Goal: Check status: Check status

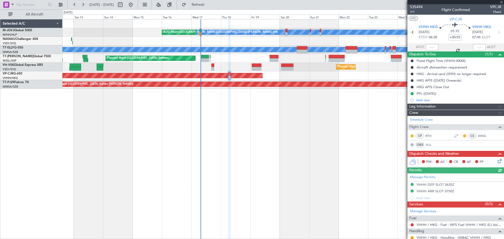
type input "[PERSON_NAME] (KYA)"
click at [67, 141] on div "[PERSON_NAME][GEOGRAPHIC_DATA] ([PERSON_NAME] Intl) [PERSON_NAME] ([PERSON_NAME…" at bounding box center [284, 129] width 442 height 220
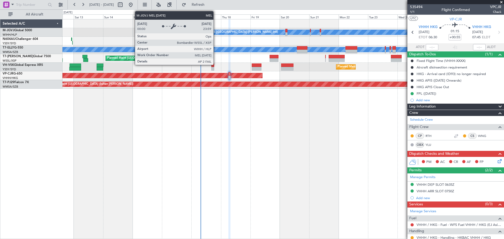
click at [216, 32] on div "[PERSON_NAME][GEOGRAPHIC_DATA] ([PERSON_NAME] Intl)" at bounding box center [235, 32] width 85 height 8
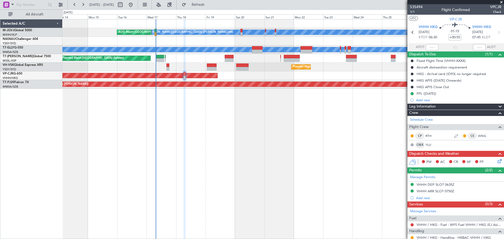
click at [175, 43] on div at bounding box center [284, 41] width 442 height 9
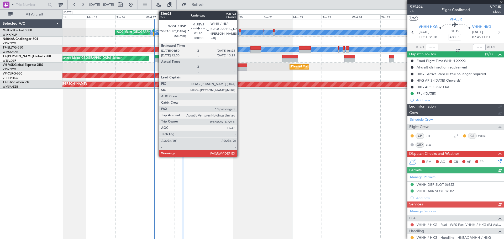
click at [240, 32] on div at bounding box center [240, 31] width 2 height 4
type input "[PERSON_NAME] (KYA)"
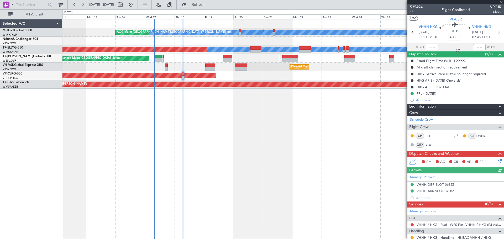
type input "10"
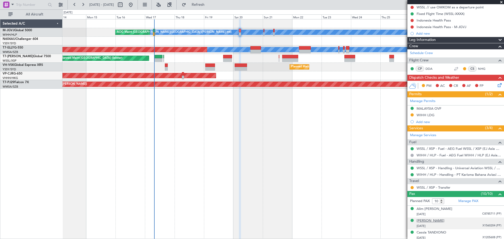
scroll to position [51, 0]
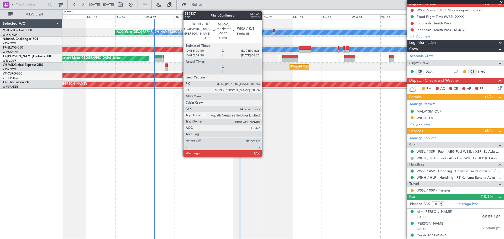
click at [264, 31] on div at bounding box center [264, 31] width 1 height 4
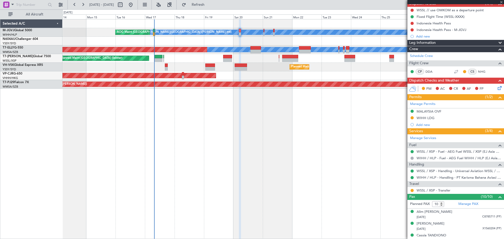
type input "+00:05"
type input "14"
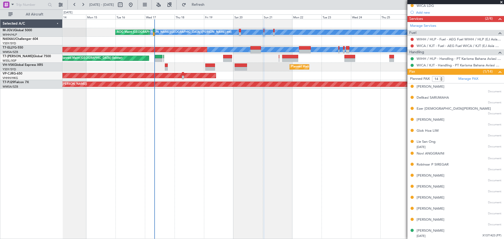
scroll to position [0, 0]
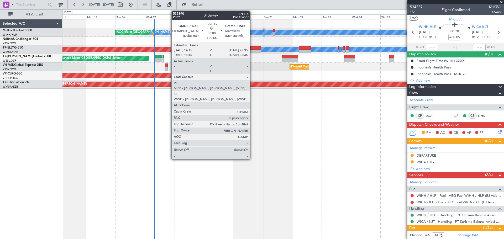
click at [253, 49] on div at bounding box center [256, 48] width 10 height 4
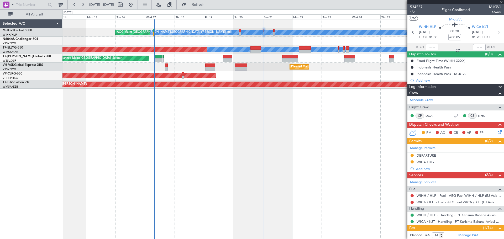
type input "+00:55"
type input "0"
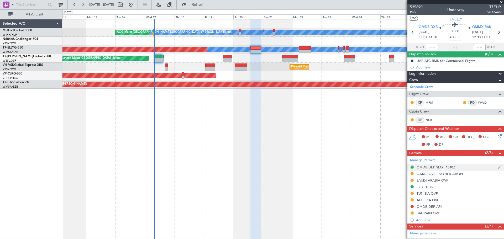
click at [426, 169] on div "OMDB DEP SLOT 1810Z" at bounding box center [436, 167] width 39 height 4
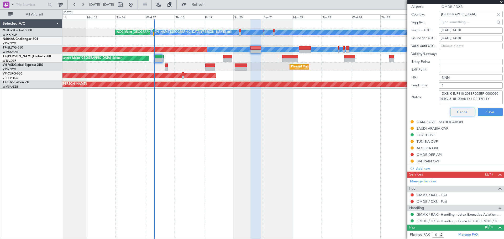
click at [463, 110] on button "Cancel" at bounding box center [463, 112] width 25 height 8
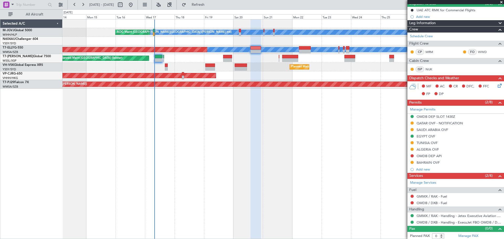
scroll to position [52, 0]
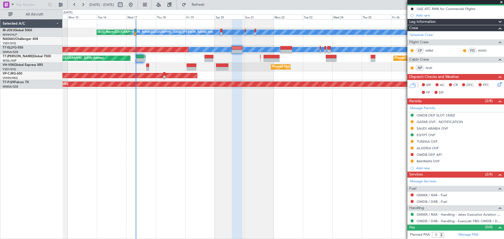
click at [312, 66] on div "Planned Maint Sydney ([PERSON_NAME] Intl) Unplanned Maint Sydney ([PERSON_NAME]…" at bounding box center [284, 67] width 442 height 9
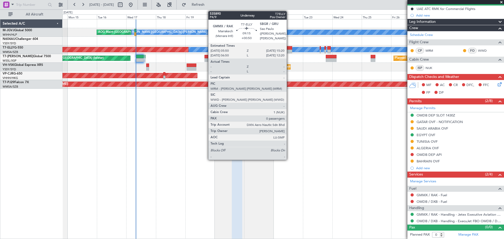
click at [289, 49] on div at bounding box center [287, 48] width 12 height 4
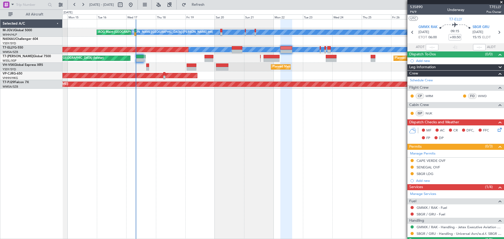
scroll to position [13, 0]
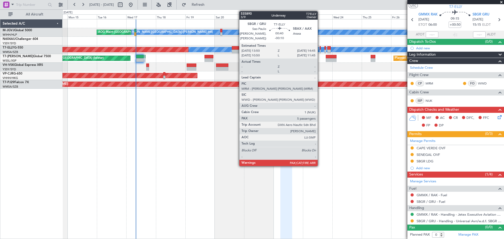
click at [320, 51] on div at bounding box center [320, 52] width 1 height 4
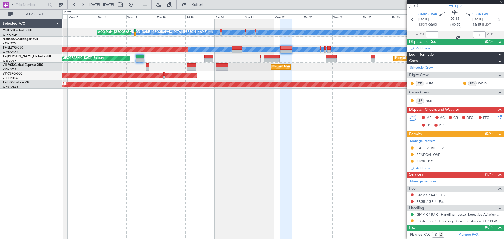
type input "-00:10"
type input "5"
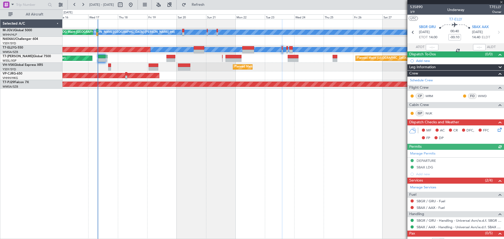
click at [305, 74] on div "Planned Maint [PERSON_NAME] ([PERSON_NAME] Intl)" at bounding box center [284, 75] width 442 height 9
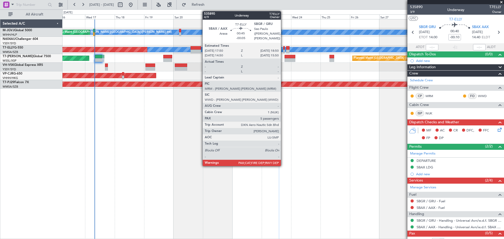
click at [284, 48] on div at bounding box center [284, 48] width 1 height 4
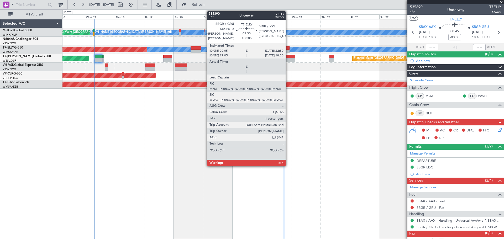
click at [288, 48] on div at bounding box center [287, 48] width 3 height 4
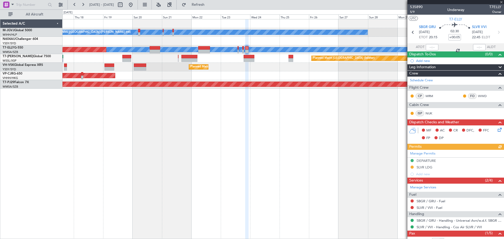
click at [319, 81] on div "[PERSON_NAME][GEOGRAPHIC_DATA] ([PERSON_NAME] Intl) [PERSON_NAME] ([PERSON_NAME…" at bounding box center [284, 53] width 442 height 69
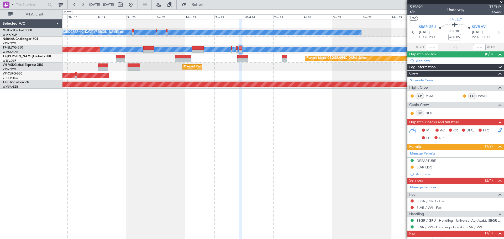
click at [351, 112] on div "[PERSON_NAME][GEOGRAPHIC_DATA] ([PERSON_NAME] Intl) [PERSON_NAME] ([PERSON_NAME…" at bounding box center [284, 129] width 442 height 220
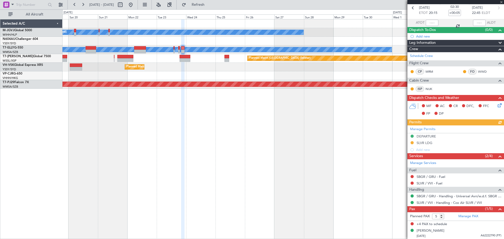
click at [274, 71] on div "Planned Maint Sydney ([PERSON_NAME] Intl)" at bounding box center [284, 67] width 442 height 9
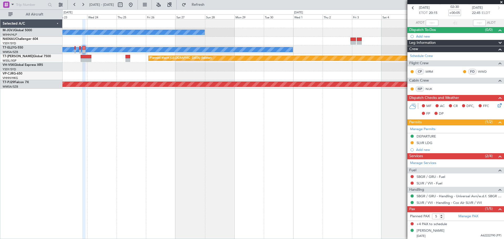
click at [317, 48] on div "MEL" at bounding box center [284, 49] width 442 height 9
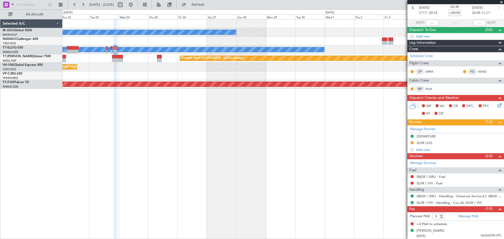
click at [287, 38] on div "[PERSON_NAME][GEOGRAPHIC_DATA] ([PERSON_NAME] Intl) [PERSON_NAME] ([PERSON_NAME…" at bounding box center [284, 53] width 442 height 69
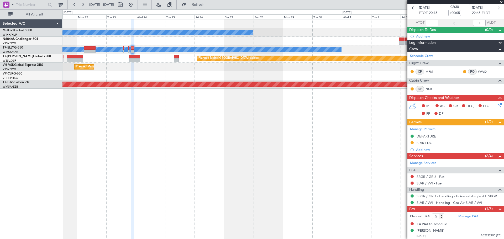
click at [170, 116] on div "[PERSON_NAME][GEOGRAPHIC_DATA] ([PERSON_NAME] Intl) [PERSON_NAME] ([PERSON_NAME…" at bounding box center [284, 129] width 442 height 220
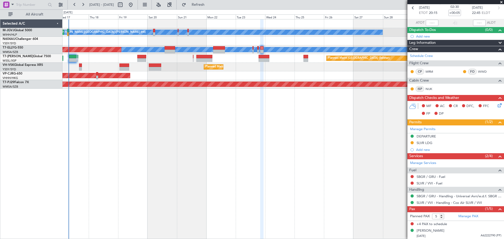
click at [174, 74] on div "[PERSON_NAME][GEOGRAPHIC_DATA] ([PERSON_NAME] Intl) [PERSON_NAME] ([PERSON_NAME…" at bounding box center [284, 53] width 442 height 69
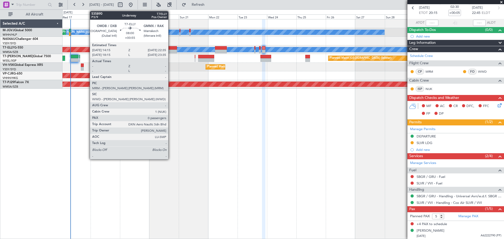
click at [171, 50] on div at bounding box center [172, 52] width 10 height 4
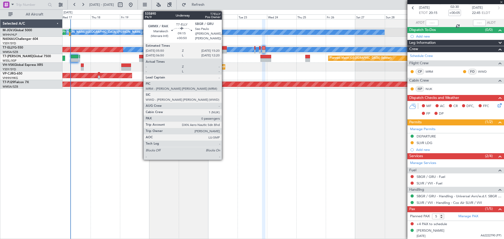
type input "+00:55"
type input "0"
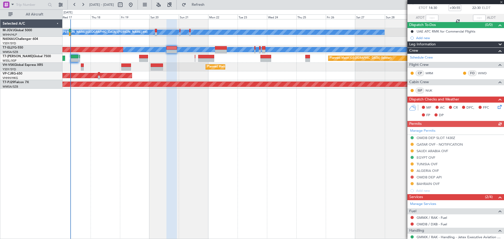
scroll to position [52, 0]
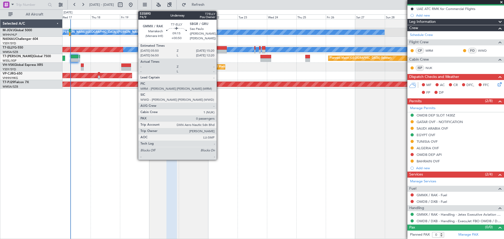
click at [219, 51] on div at bounding box center [221, 52] width 12 height 4
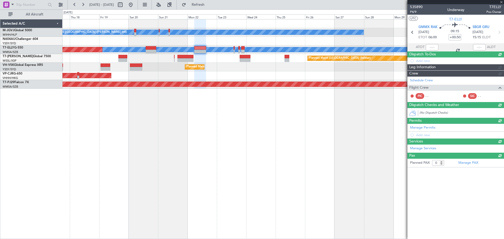
scroll to position [0, 0]
click at [218, 66] on div "Planned Maint Sydney ([PERSON_NAME] Intl)" at bounding box center [284, 67] width 442 height 9
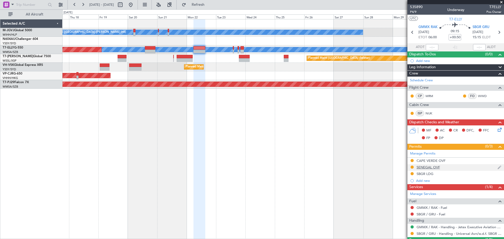
scroll to position [13, 0]
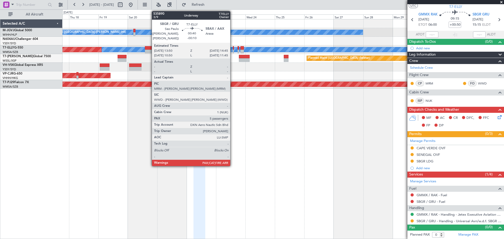
click at [233, 51] on div at bounding box center [233, 52] width 1 height 4
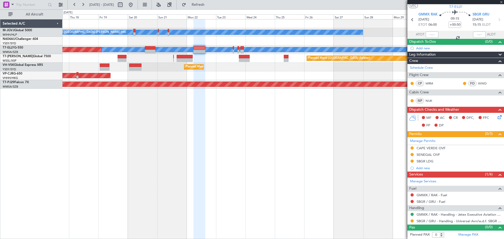
type input "-00:10"
type input "5"
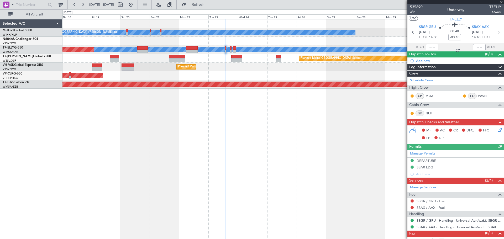
click at [221, 61] on div "Planned Maint [GEOGRAPHIC_DATA] (Seletar) Planned Maint [GEOGRAPHIC_DATA] (Sele…" at bounding box center [284, 58] width 442 height 9
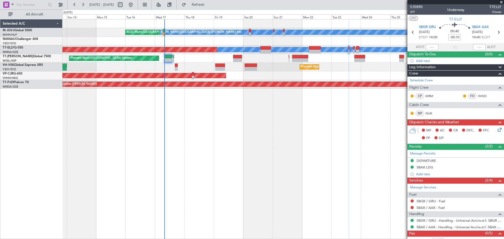
click at [245, 138] on div "[PERSON_NAME][GEOGRAPHIC_DATA] ([PERSON_NAME] Intl) [PERSON_NAME] ([PERSON_NAME…" at bounding box center [284, 129] width 442 height 220
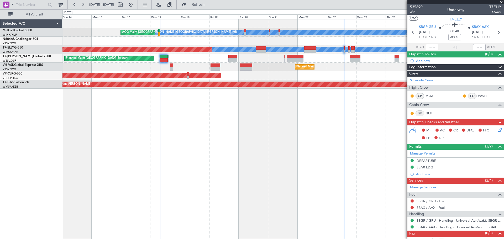
click at [231, 132] on div "[PERSON_NAME][GEOGRAPHIC_DATA] ([PERSON_NAME] Intl) [PERSON_NAME] ([PERSON_NAME…" at bounding box center [284, 129] width 442 height 220
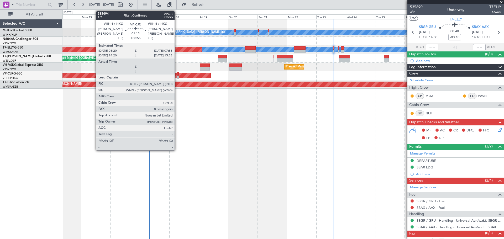
click at [177, 77] on div at bounding box center [178, 78] width 2 height 4
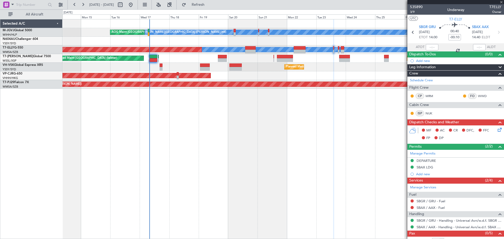
type input "+00:55"
type input "0"
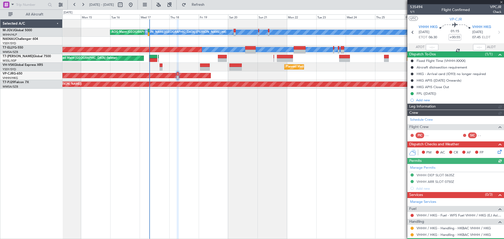
type input "[PERSON_NAME] (KYA)"
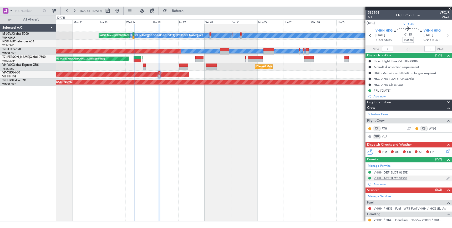
scroll to position [23, 0]
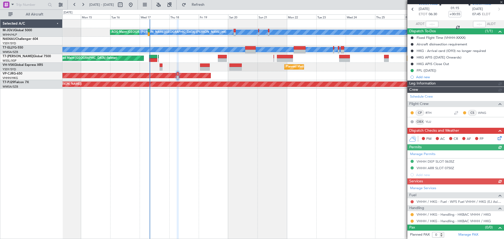
type input "[PERSON_NAME] (KYA)"
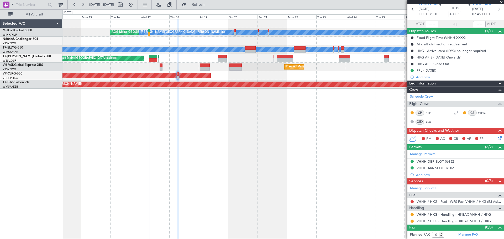
click at [192, 129] on div "AOG Maint [GEOGRAPHIC_DATA] ([PERSON_NAME] Intl) [PERSON_NAME] ([PERSON_NAME] I…" at bounding box center [284, 129] width 442 height 220
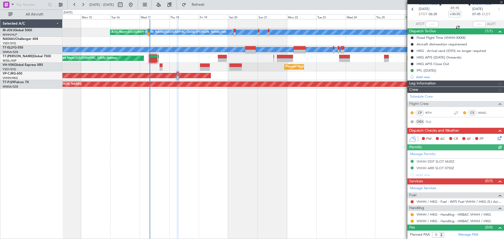
type input "[PERSON_NAME] (KYA)"
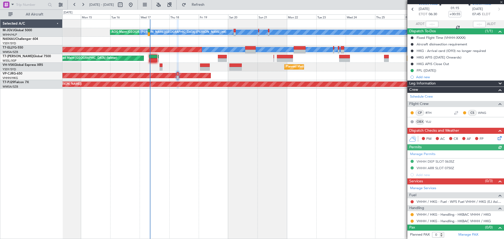
type input "[PERSON_NAME] (KYA)"
click at [61, 4] on button at bounding box center [60, 5] width 8 height 8
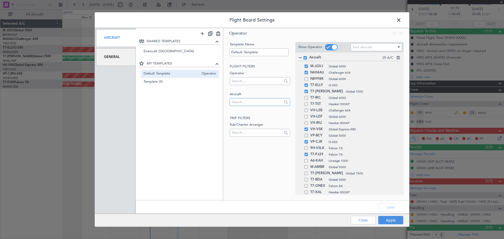
click at [248, 102] on input "text" at bounding box center [257, 102] width 50 height 8
type input "v"
click at [402, 19] on span at bounding box center [402, 21] width 0 height 11
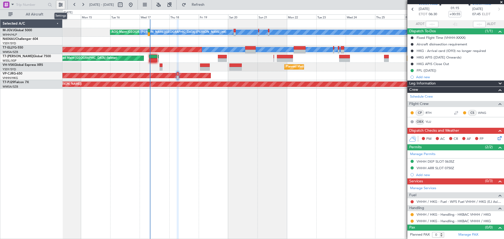
click at [62, 3] on button at bounding box center [60, 5] width 8 height 8
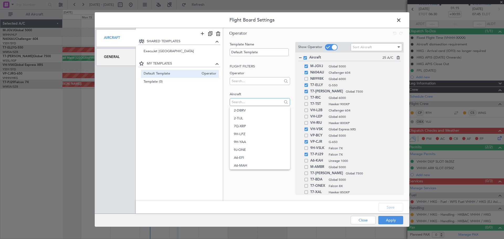
click at [244, 104] on input "text" at bounding box center [257, 102] width 50 height 8
type input "vh-mou"
click at [402, 20] on span at bounding box center [402, 21] width 0 height 11
